Goal: Task Accomplishment & Management: Complete application form

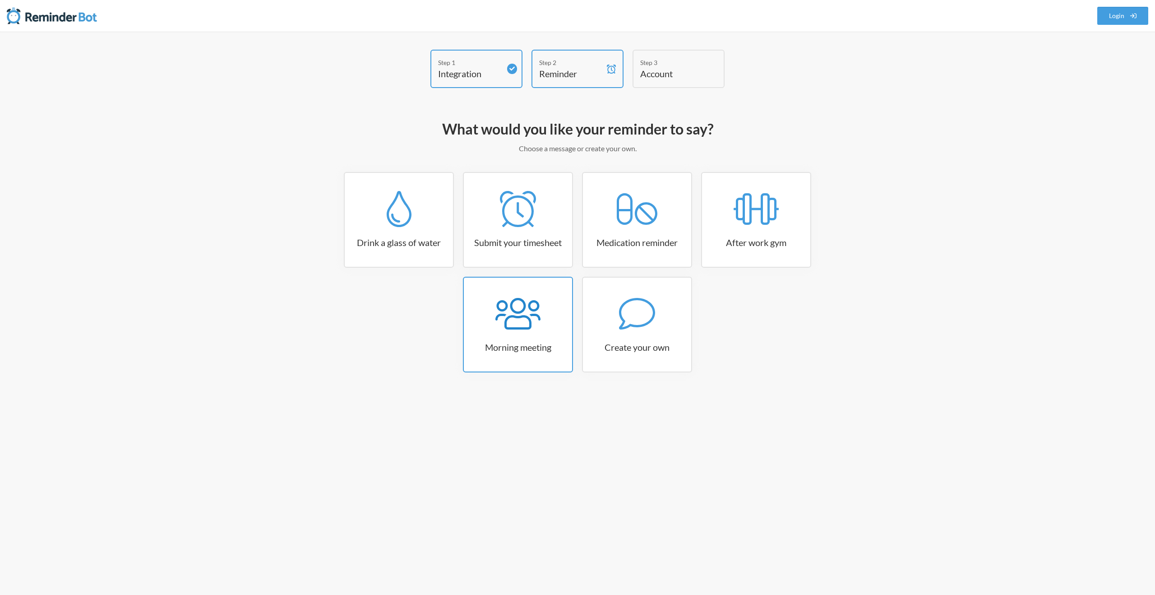
click at [507, 324] on icon at bounding box center [518, 314] width 45 height 36
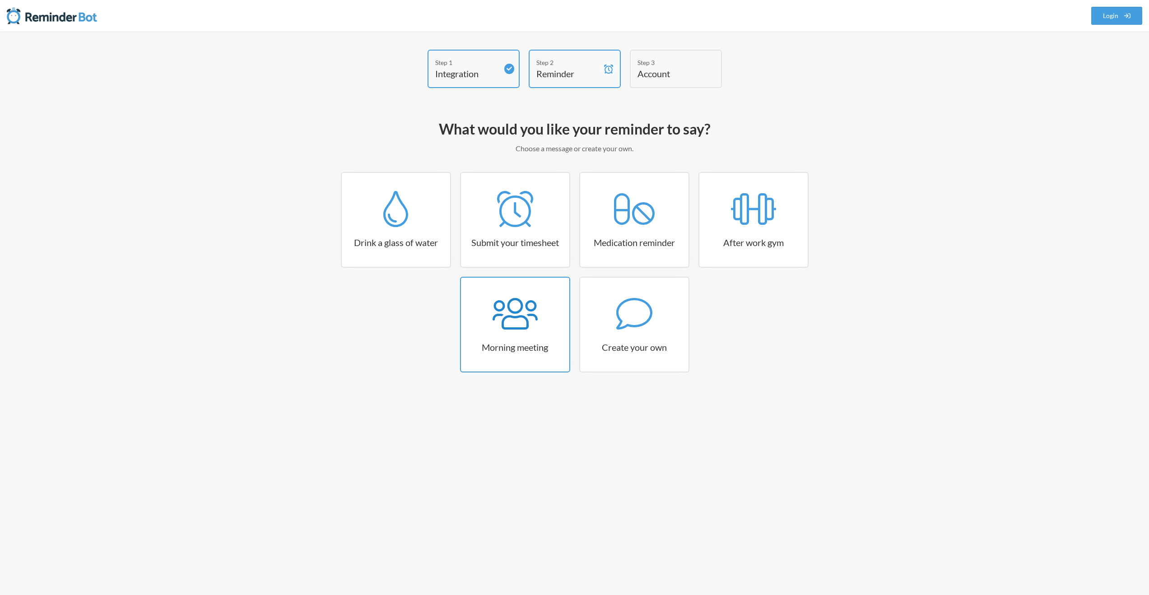
select select "08:30:00"
select select "true"
select select "09:45:00"
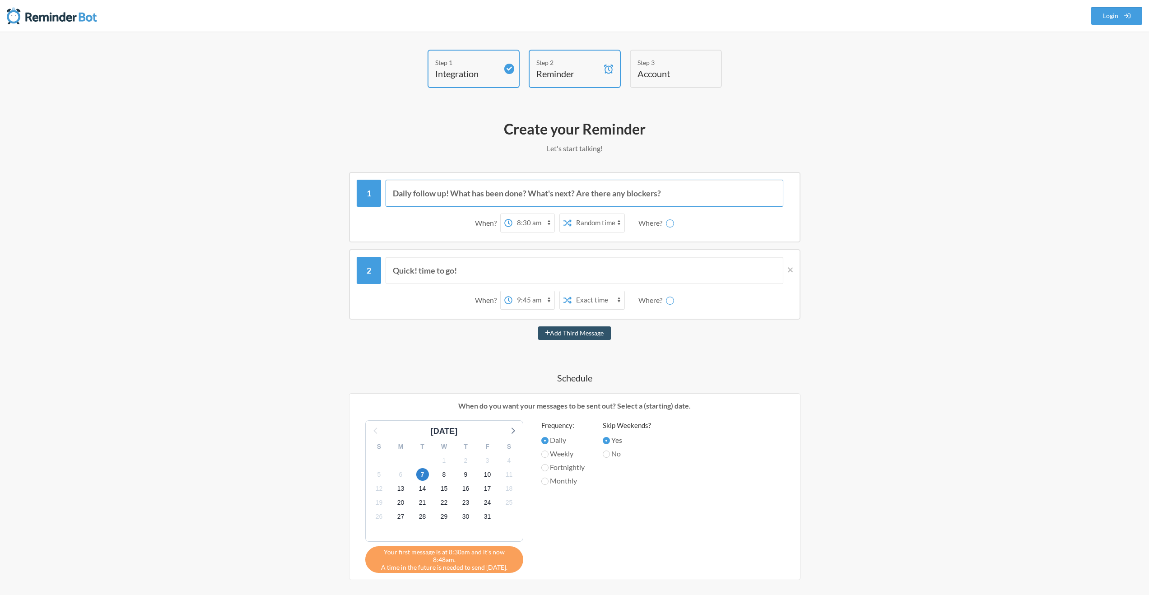
click at [550, 200] on input "Daily follow up! What has been done? What's next? Are there any blockers?" at bounding box center [584, 193] width 398 height 27
select select "D09JHD1G223"
click at [575, 77] on h4 "Reminder" at bounding box center [567, 73] width 63 height 13
click at [789, 272] on icon at bounding box center [790, 270] width 5 height 8
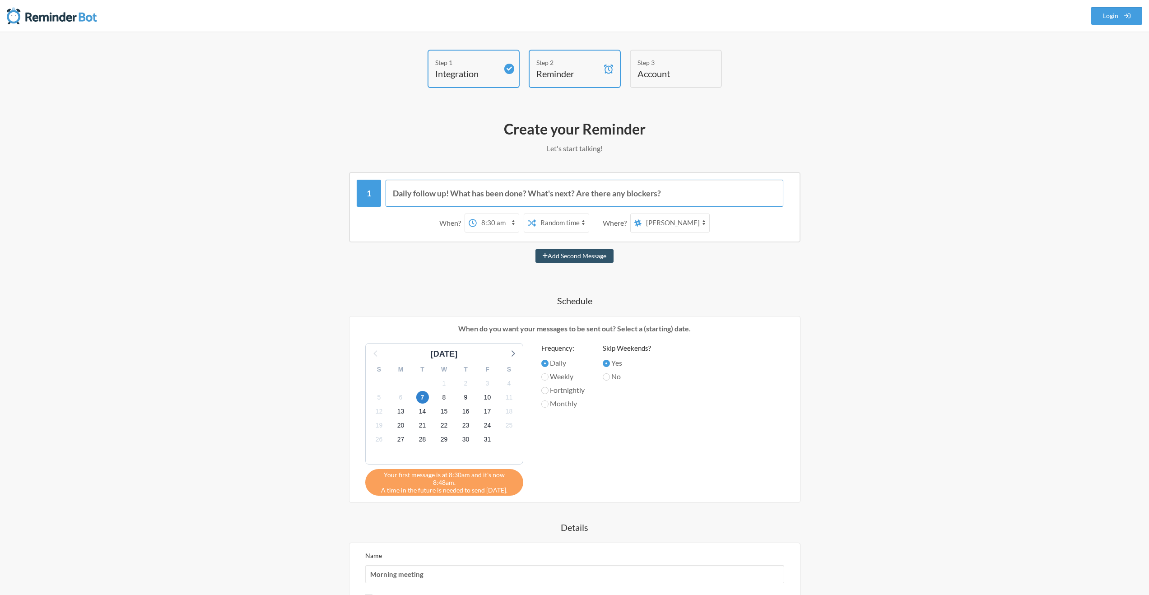
click at [511, 198] on input "Daily follow up! What has been done? What's next? Are there any blockers?" at bounding box center [584, 193] width 398 height 27
click at [662, 223] on select "general jibble bug-front br-pr-2_torocapitaltrade br-pr-1_elikafx crm-pr-2_xtea…" at bounding box center [675, 223] width 68 height 18
select select "C01QZBFS1SR"
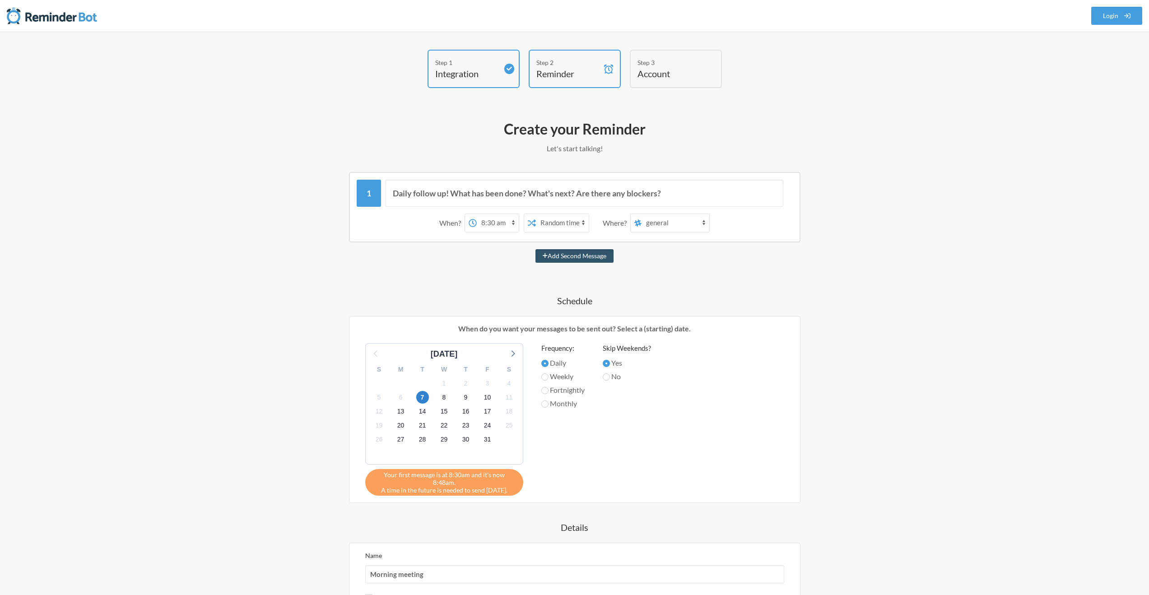
click at [642, 214] on select "general jibble bug-front br-pr-2_torocapitaltrade br-pr-1_elikafx crm-pr-2_xtea…" at bounding box center [675, 223] width 68 height 18
click at [562, 221] on select "Exact time Random time" at bounding box center [562, 223] width 53 height 18
select select "false"
click at [536, 214] on select "Exact time Random time" at bounding box center [562, 223] width 53 height 18
click at [497, 223] on select "12:00 am 12:15 am 12:30 am 12:45 am 1:00 am 1:15 am 1:30 am 1:45 am 2:00 am 2:1…" at bounding box center [498, 223] width 42 height 18
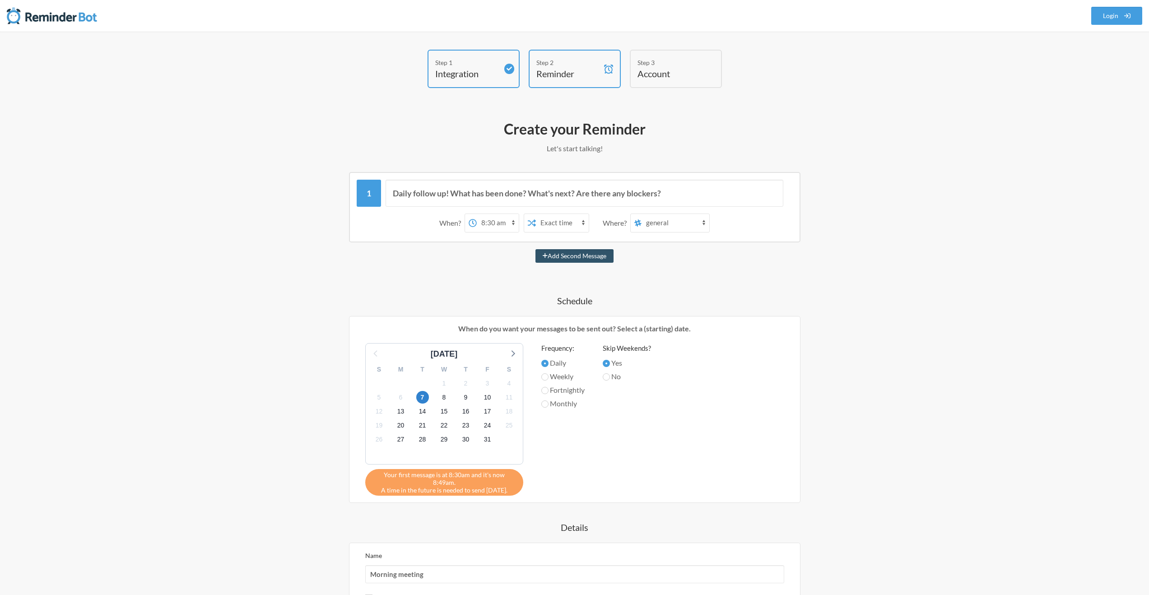
select select "16:45:00"
click at [477, 214] on select "12:00 am 12:15 am 12:30 am 12:45 am 1:00 am 1:15 am 1:30 am 1:45 am 2:00 am 2:1…" at bounding box center [498, 223] width 42 height 18
click at [489, 224] on select "12:00 am 12:15 am 12:30 am 12:45 am 1:00 am 1:15 am 1:30 am 1:45 am 2:00 am 2:1…" at bounding box center [498, 223] width 42 height 18
click at [477, 214] on select "12:00 am 12:15 am 12:30 am 12:45 am 1:00 am 1:15 am 1:30 am 1:45 am 2:00 am 2:1…" at bounding box center [498, 223] width 42 height 18
click at [431, 198] on input "Daily follow up! What has been done? What's next? Are there any blockers?" at bounding box center [584, 193] width 398 height 27
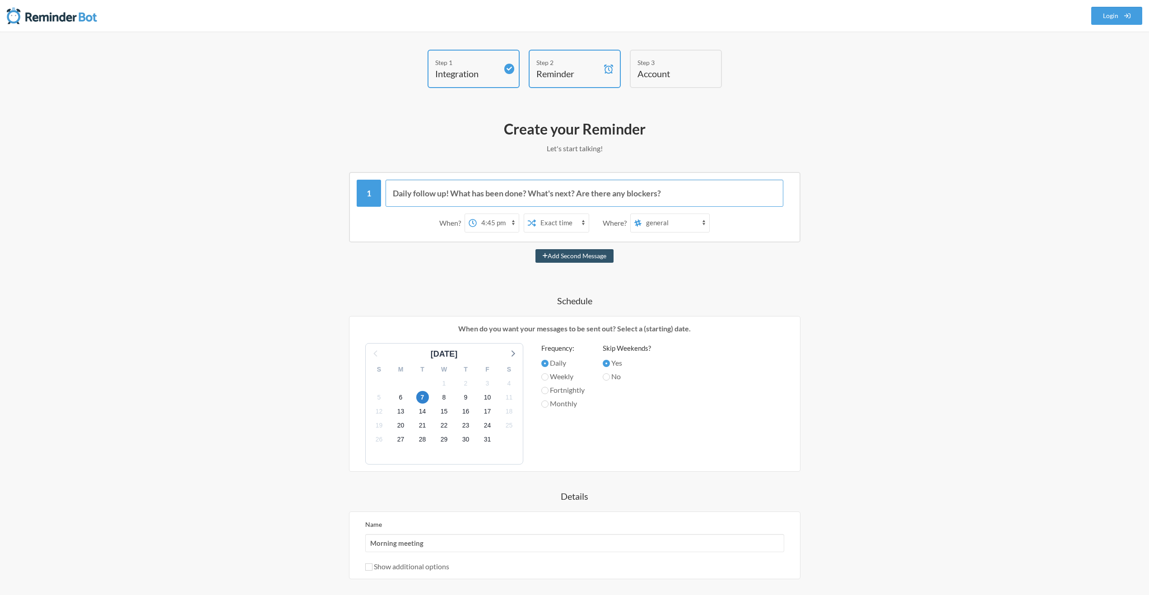
click at [431, 198] on input "Daily follow up! What has been done? What's next? Are there any blockers?" at bounding box center [584, 193] width 398 height 27
paste input "text"
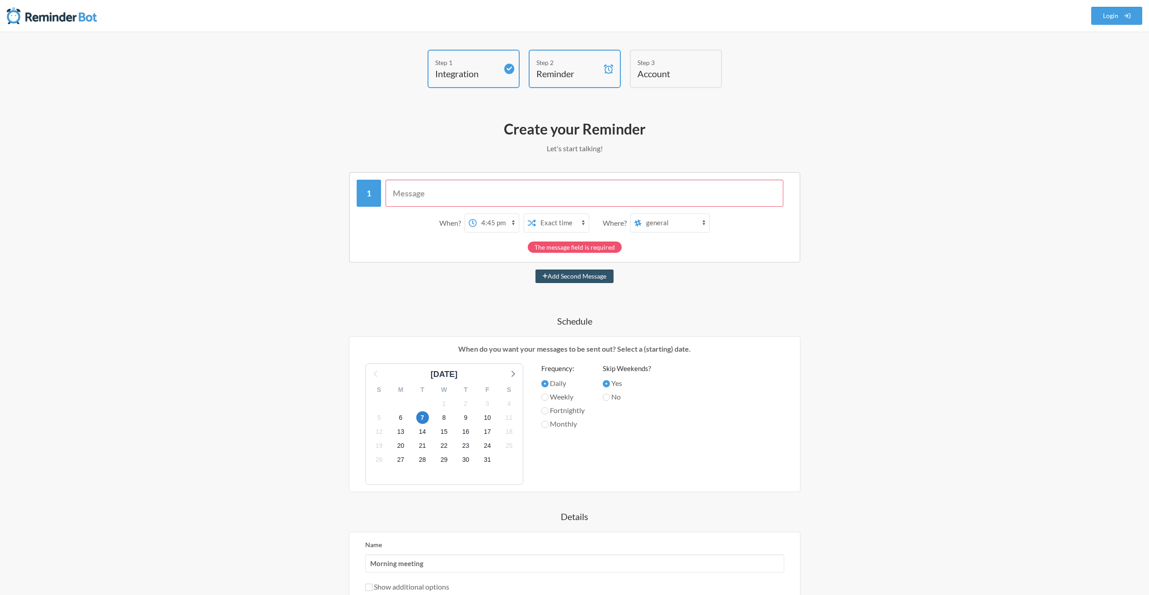
paste input "Recordatorio automático para registrar tiempo de tarea usado, tiempo de tarea r…"
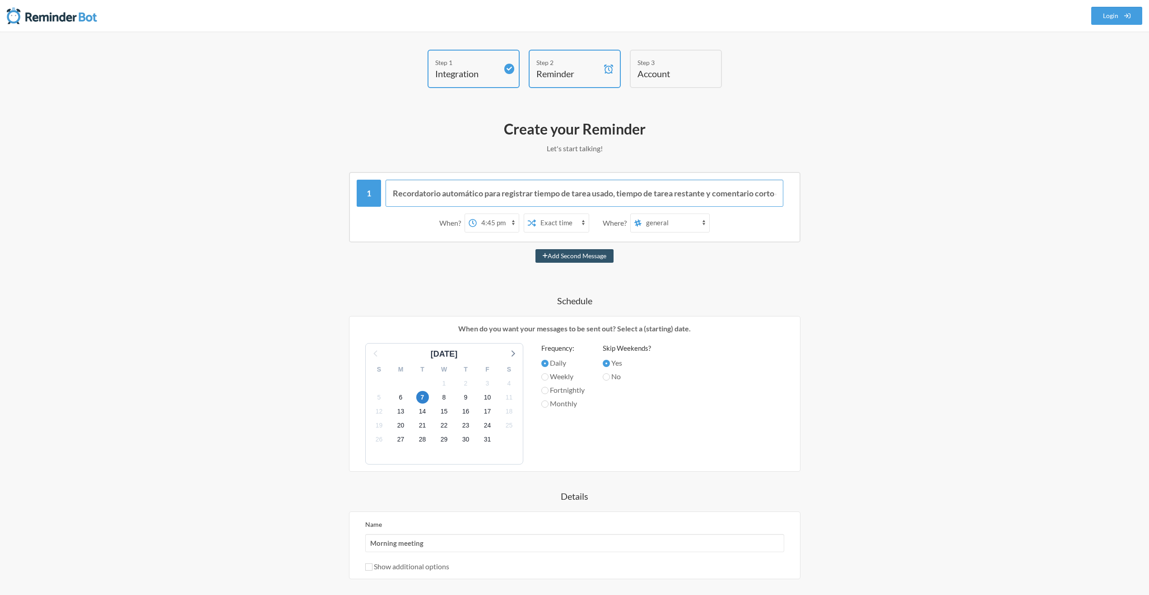
drag, startPoint x: 659, startPoint y: 194, endPoint x: 533, endPoint y: 185, distance: 125.8
click at [533, 185] on input "Recordatorio automático para registrar tiempo de tarea usado, tiempo de tarea r…" at bounding box center [584, 193] width 398 height 27
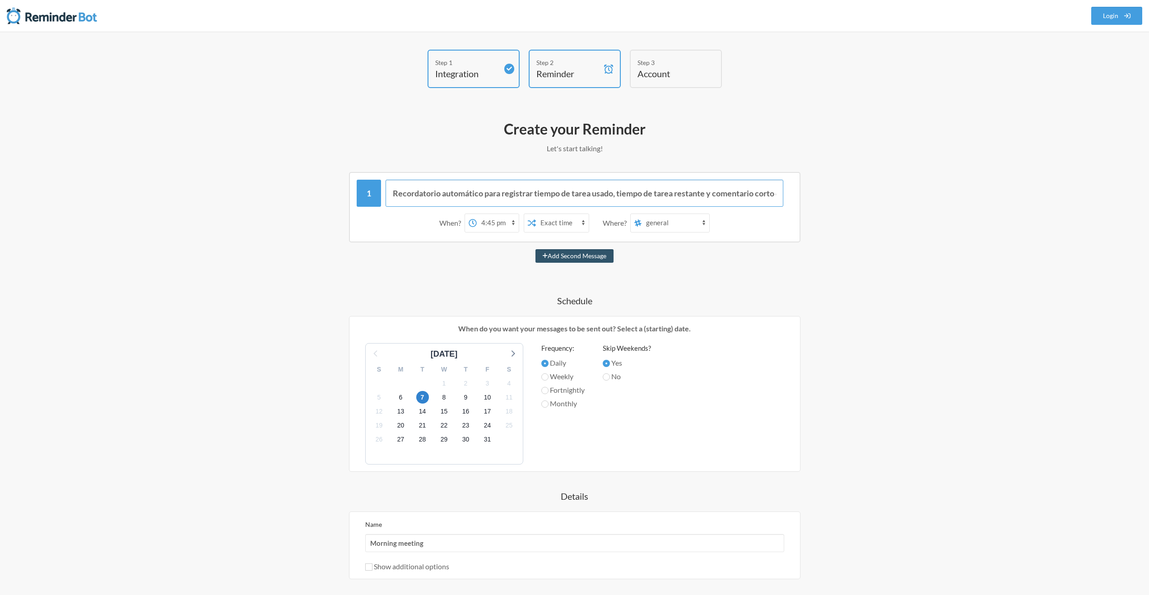
paste input "⏰✨ Recordatorio automático ✨⏰ Por favor, no olviden registrar: ✅ Tiempo usado e…"
type input "⏰✨ Recordatorio automático ✨⏰ Por favor, no olviden registrar: ✅ Tiempo usado e…"
click at [501, 227] on select "12:00 am 12:15 am 12:30 am 12:45 am 1:00 am 1:15 am 1:30 am 1:45 am 2:00 am 2:1…" at bounding box center [498, 223] width 42 height 18
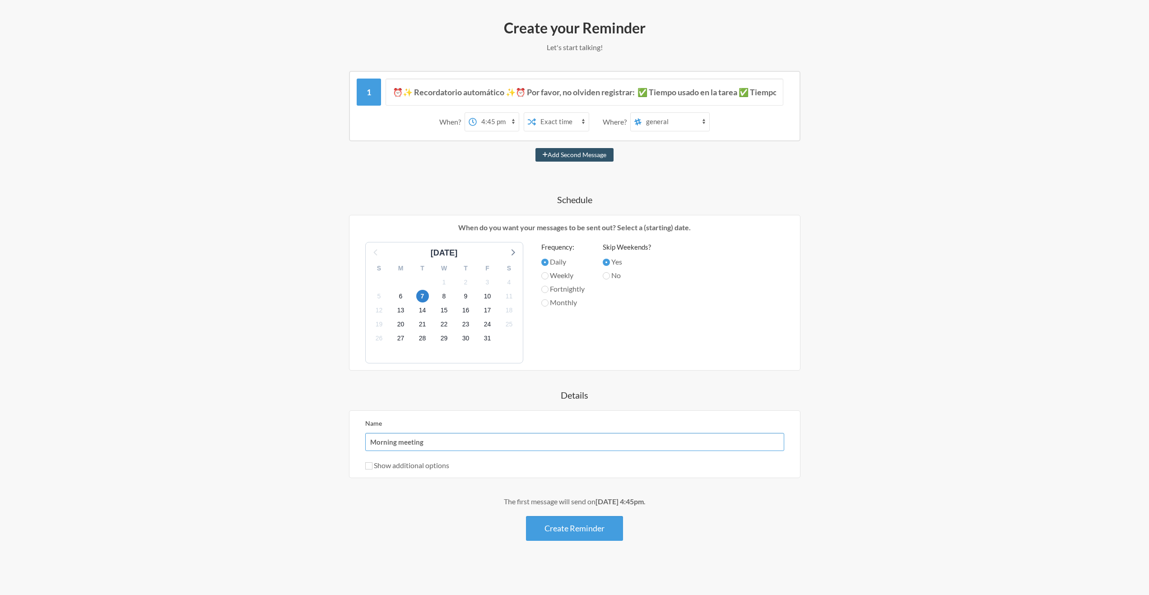
click at [446, 441] on input "Morning meeting" at bounding box center [574, 442] width 419 height 18
type input "Recordatorio"
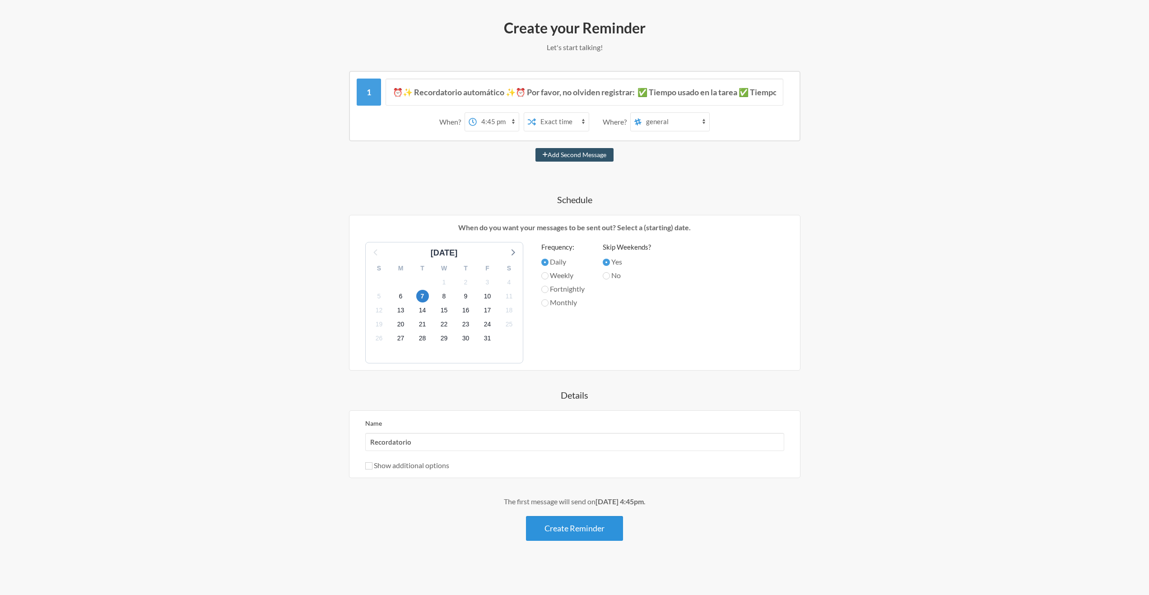
click at [566, 534] on button "Create Reminder" at bounding box center [574, 528] width 97 height 25
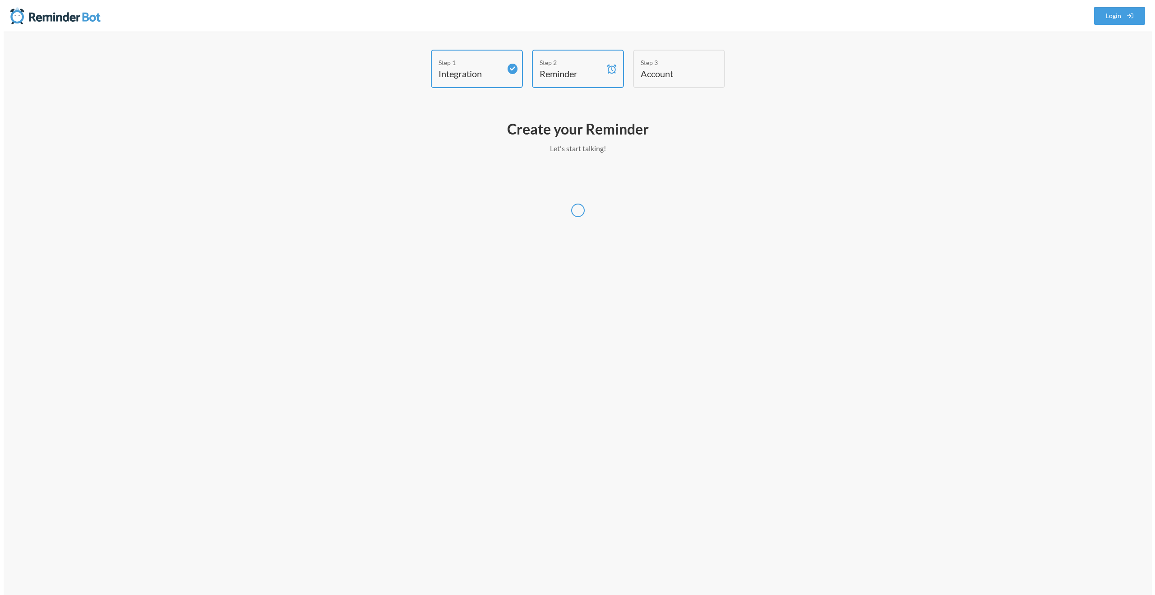
scroll to position [0, 0]
select select "America/[GEOGRAPHIC_DATA]"
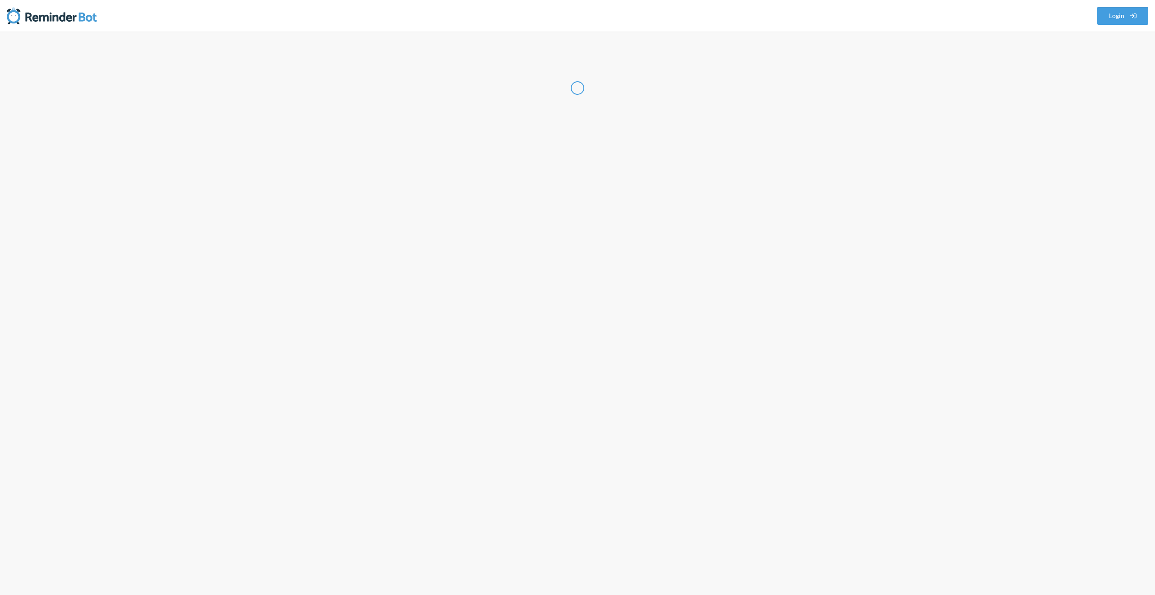
select select "EC"
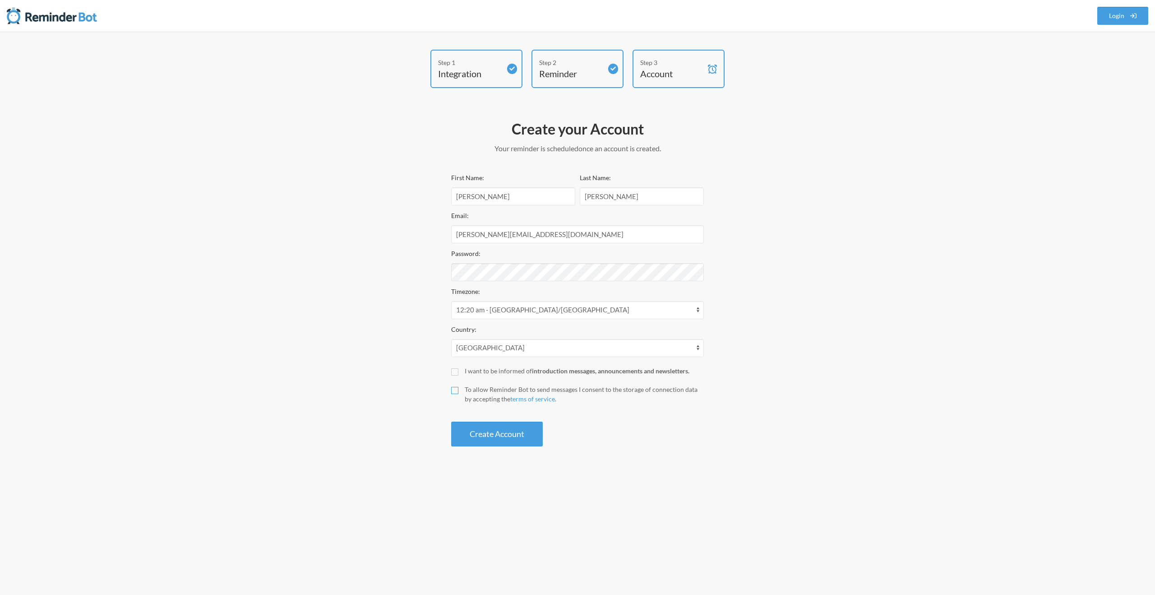
click at [454, 392] on input "To allow Reminder Bot to send messages I consent to the storage of connection d…" at bounding box center [454, 390] width 7 height 7
checkbox input "true"
click at [496, 438] on button "Create Account" at bounding box center [497, 434] width 92 height 25
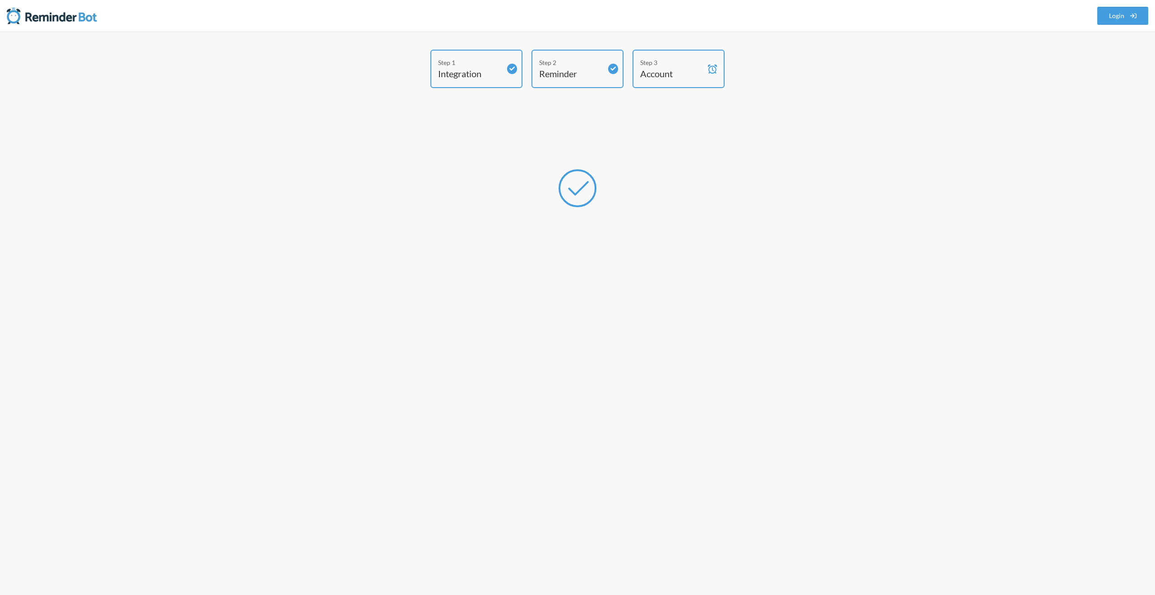
click at [766, 206] on div "Step 1 Integration Step 2 Reminder Step 3 Account Create your Account Your remi…" at bounding box center [578, 233] width 542 height 367
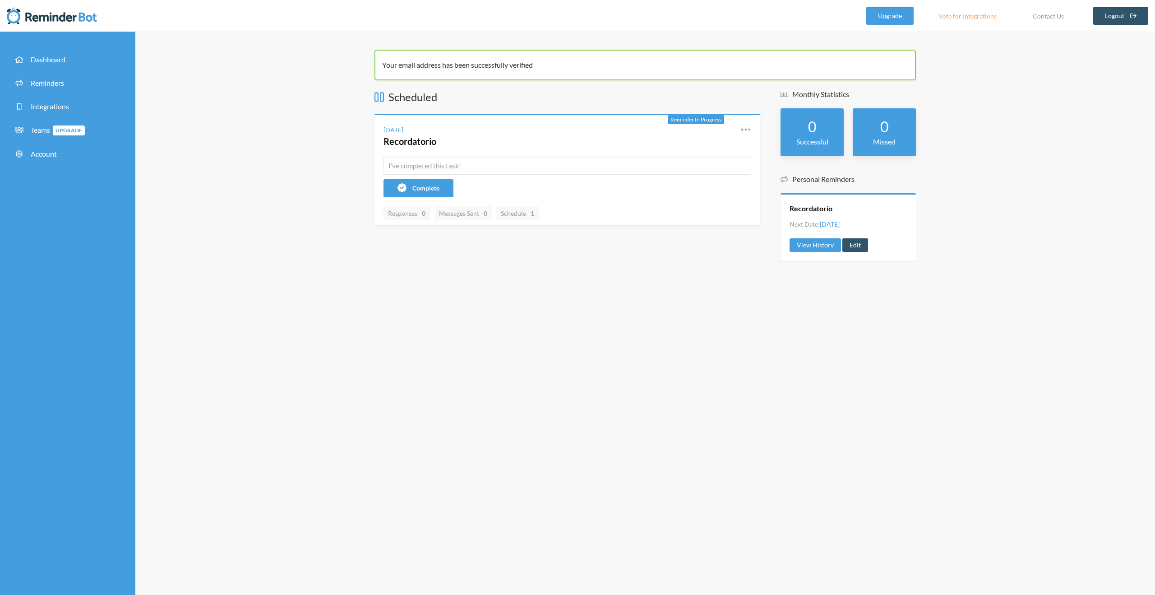
click at [678, 349] on div "Your email address has been successfully verified Scheduled Reminder In Progres…" at bounding box center [645, 313] width 1020 height 563
click at [66, 60] on link "Dashboard" at bounding box center [68, 60] width 122 height 20
click at [479, 172] on input "text" at bounding box center [568, 166] width 368 height 18
click at [662, 150] on div "Tuesday, October 7 Recordatorio Reschedule View History Edit" at bounding box center [568, 136] width 386 height 42
click at [547, 198] on div "Reminder In Progress Tuesday, October 7 Recordatorio Reschedule View History Ed…" at bounding box center [568, 169] width 386 height 111
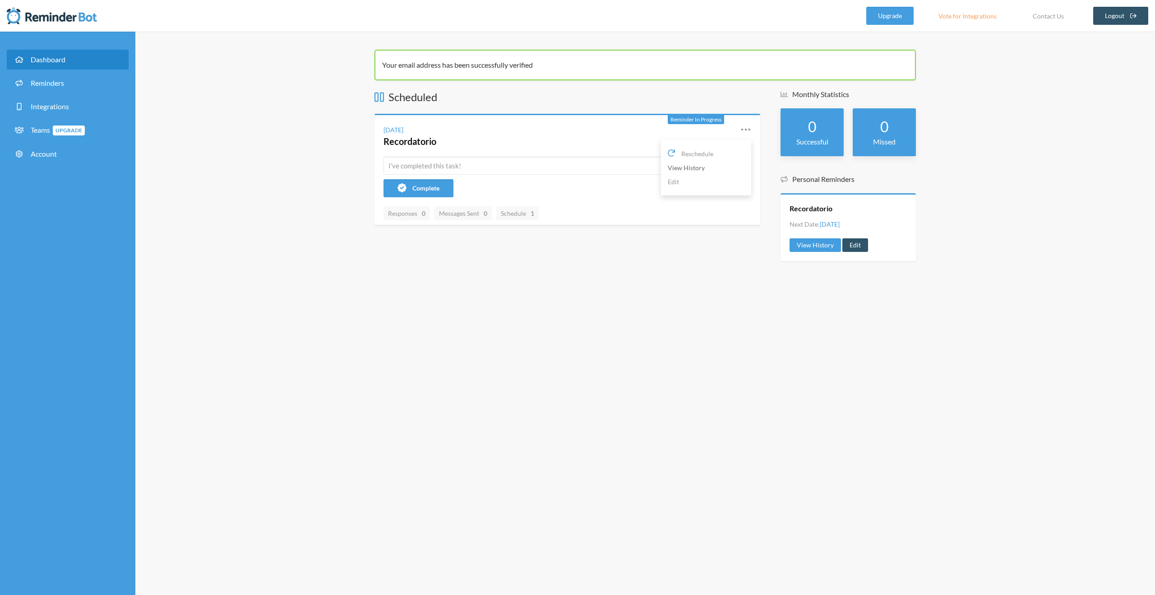
click at [677, 169] on link "View History" at bounding box center [706, 168] width 77 height 14
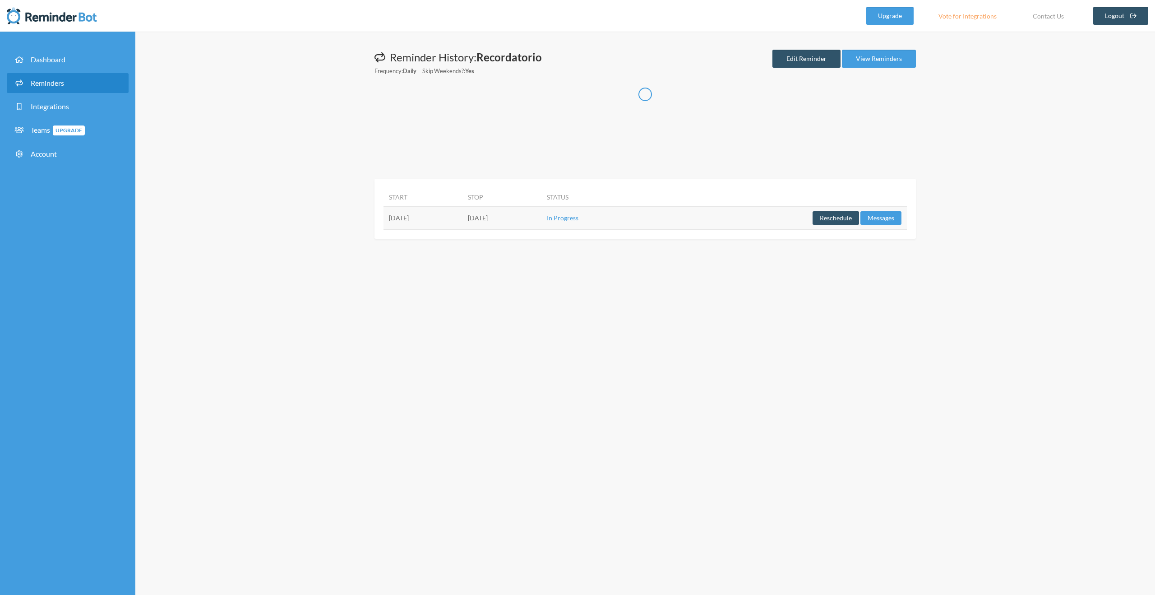
click at [528, 323] on div "Messages are not sending from this deactivated reminder. Edit this reminder to …" at bounding box center [645, 313] width 1020 height 563
click at [949, 185] on div "Messages are not sending from this deactivated reminder. Edit this reminder to …" at bounding box center [645, 313] width 1020 height 563
click at [1116, 10] on link "Logout" at bounding box center [1122, 16] width 56 height 18
